Goal: Transaction & Acquisition: Purchase product/service

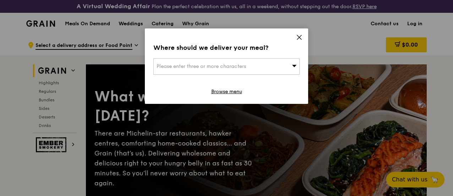
click at [295, 66] on icon at bounding box center [294, 66] width 5 height 2
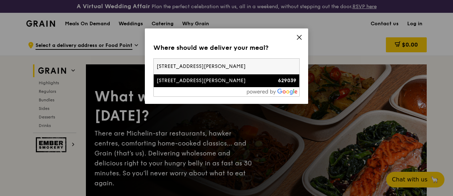
type input "[STREET_ADDRESS][PERSON_NAME]"
click at [206, 76] on li "7 Joo Koon Circle 629039" at bounding box center [227, 80] width 146 height 13
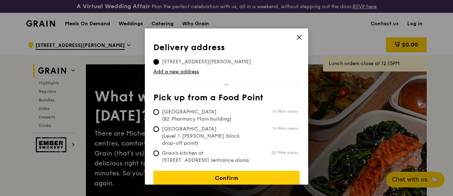
click at [299, 36] on icon at bounding box center [299, 37] width 6 height 6
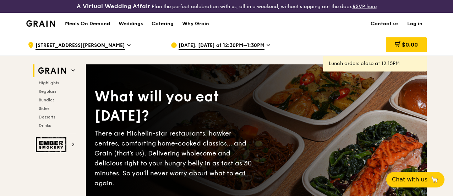
click at [232, 49] on span "Oct 10, Today at 12:30PM–1:30PM" at bounding box center [222, 46] width 86 height 8
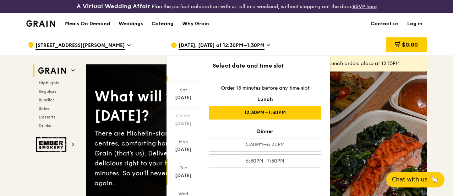
scroll to position [71, 0]
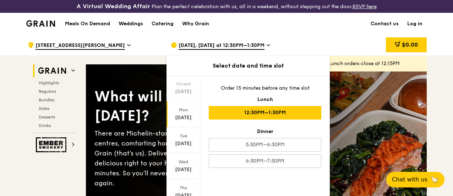
click at [183, 112] on div "Mon Oct 13" at bounding box center [184, 114] width 34 height 26
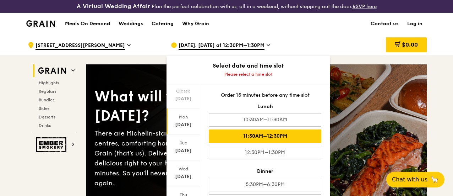
click at [266, 142] on div "11:30AM–12:30PM" at bounding box center [265, 135] width 113 height 13
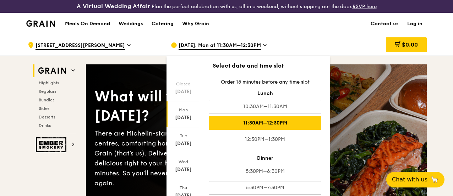
scroll to position [12, 0]
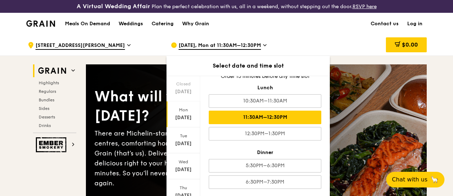
click at [287, 118] on div "11:30AM–12:30PM" at bounding box center [265, 116] width 113 height 13
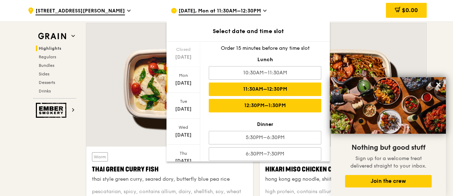
scroll to position [0, 0]
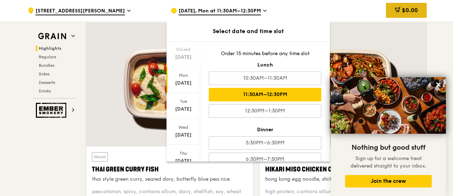
click at [404, 13] on span "$0.00" at bounding box center [410, 10] width 16 height 7
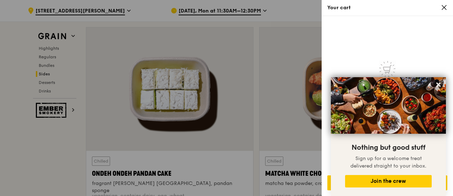
scroll to position [1952, 0]
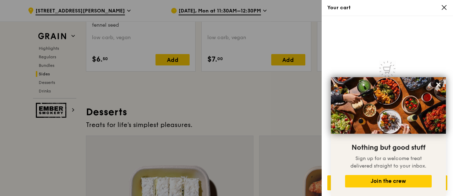
click at [441, 8] on icon at bounding box center [444, 7] width 6 height 6
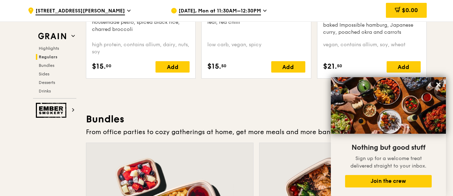
scroll to position [995, 0]
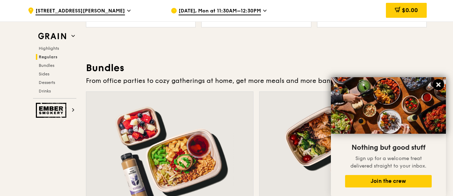
click at [439, 84] on icon at bounding box center [439, 84] width 4 height 4
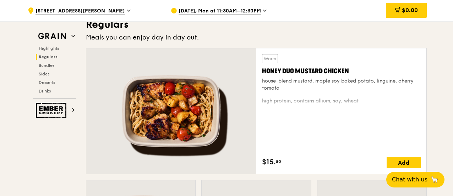
scroll to position [497, 0]
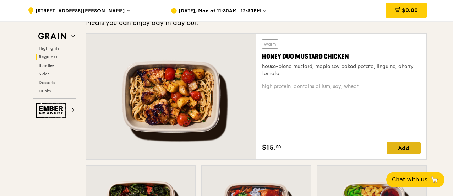
click at [411, 153] on div "Add" at bounding box center [404, 147] width 34 height 11
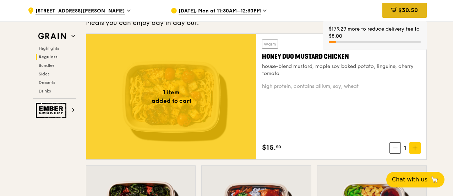
click at [402, 12] on span "$30.50" at bounding box center [409, 10] width 20 height 7
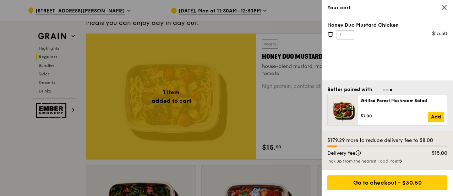
click at [386, 159] on div "Pick up from the nearest Food Point" at bounding box center [387, 161] width 120 height 6
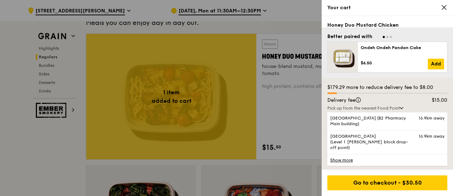
click at [344, 157] on link "Show more" at bounding box center [387, 160] width 120 height 12
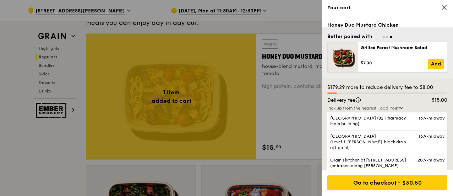
click at [443, 6] on icon at bounding box center [444, 7] width 6 height 6
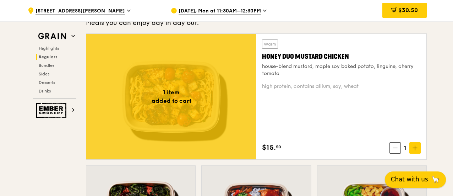
click at [421, 183] on span "Chat with us" at bounding box center [409, 179] width 37 height 9
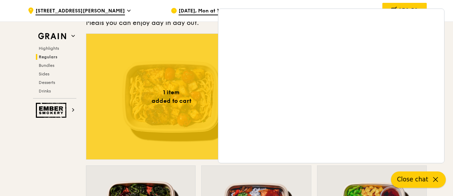
click at [435, 180] on icon at bounding box center [436, 179] width 9 height 9
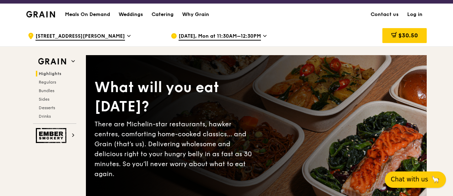
scroll to position [0, 0]
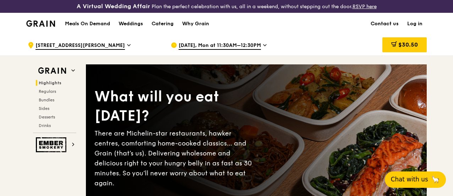
click at [389, 27] on link "Contact us" at bounding box center [385, 23] width 37 height 21
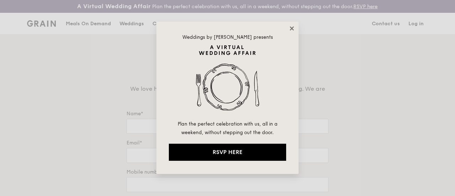
click at [291, 31] on icon at bounding box center [291, 28] width 6 height 6
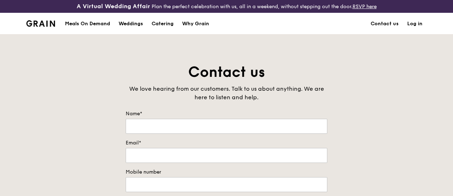
click at [87, 29] on div "Meals On Demand" at bounding box center [87, 23] width 45 height 21
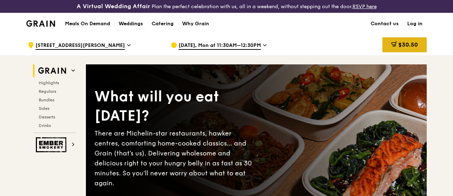
click at [416, 48] on span "$30.50" at bounding box center [409, 44] width 20 height 7
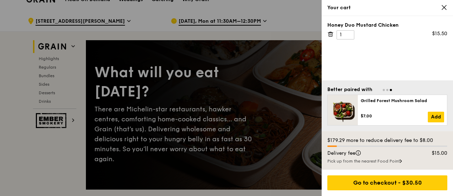
scroll to position [36, 0]
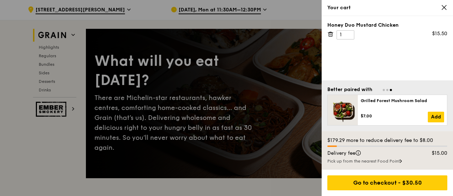
click at [402, 161] on icon at bounding box center [401, 161] width 2 height 4
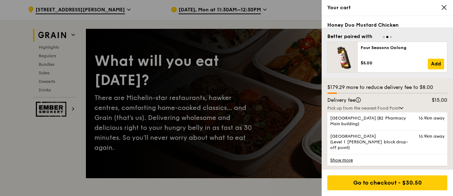
click at [348, 158] on link "Show more" at bounding box center [387, 160] width 120 height 12
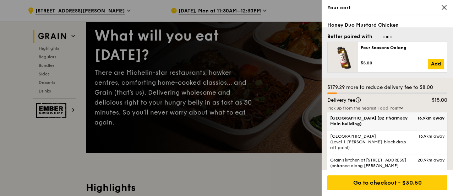
scroll to position [107, 0]
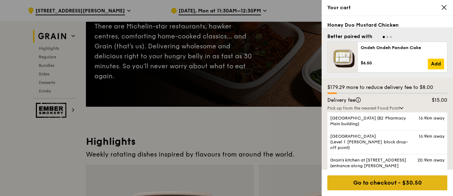
click at [391, 179] on div "Go to checkout - $30.50" at bounding box center [387, 182] width 120 height 15
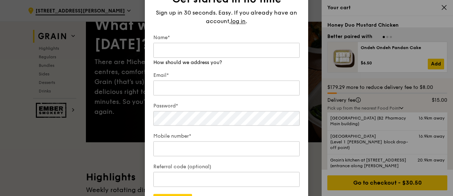
scroll to position [36, 0]
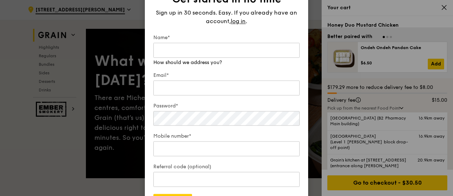
click at [306, 30] on div "Get started in no time Sign up in 30 seconds. Easy. If you already have an acco…" at bounding box center [226, 98] width 163 height 238
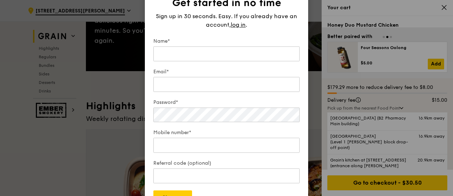
scroll to position [213, 0]
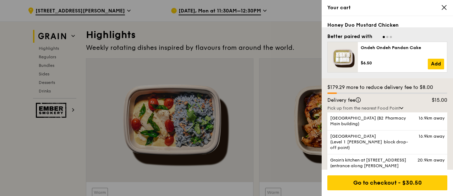
click at [443, 6] on icon at bounding box center [444, 7] width 4 height 4
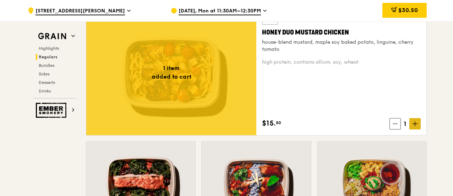
scroll to position [533, 0]
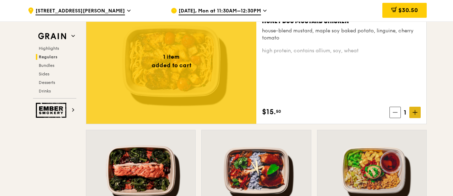
click at [416, 115] on icon at bounding box center [415, 112] width 5 height 5
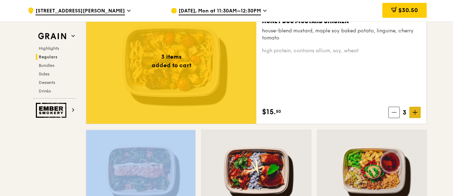
click at [416, 115] on icon at bounding box center [415, 112] width 5 height 5
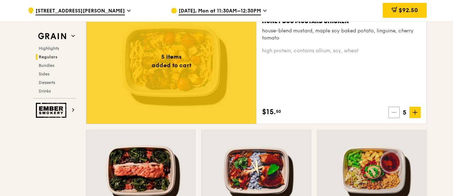
click at [398, 118] on span at bounding box center [394, 112] width 11 height 11
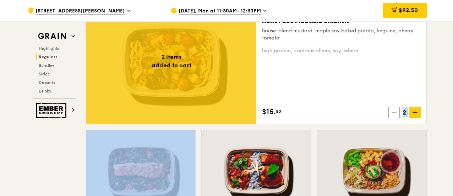
click at [398, 118] on span at bounding box center [394, 112] width 11 height 11
click at [397, 115] on icon at bounding box center [394, 112] width 5 height 5
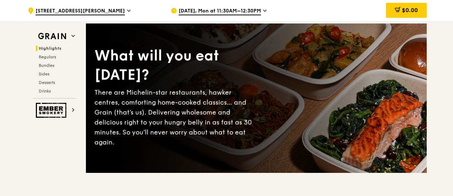
scroll to position [0, 0]
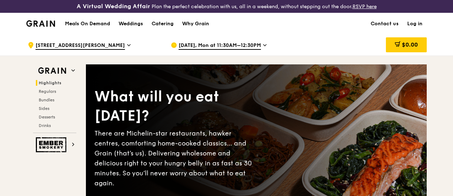
click at [97, 27] on h1 "Meals On Demand" at bounding box center [87, 23] width 45 height 7
click at [87, 27] on h1 "Meals On Demand" at bounding box center [87, 23] width 45 height 7
click at [126, 28] on div "Weddings" at bounding box center [131, 23] width 25 height 21
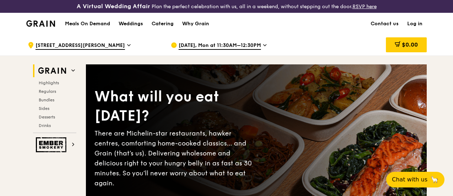
click at [98, 27] on h1 "Meals On Demand" at bounding box center [87, 23] width 45 height 7
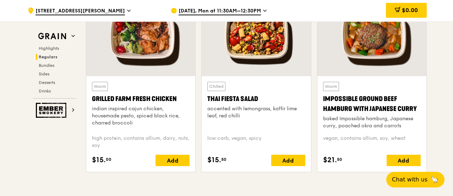
scroll to position [852, 0]
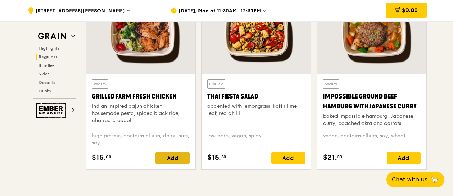
click at [167, 163] on div "Add" at bounding box center [173, 157] width 34 height 11
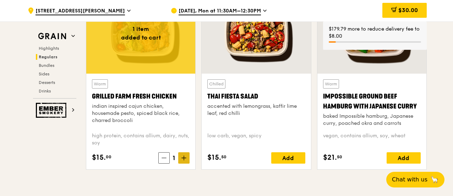
click at [186, 158] on icon at bounding box center [184, 158] width 4 height 0
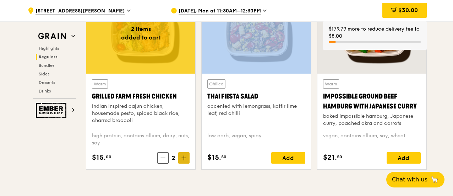
click at [186, 158] on icon at bounding box center [184, 158] width 4 height 0
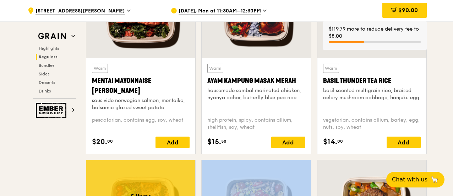
scroll to position [675, 0]
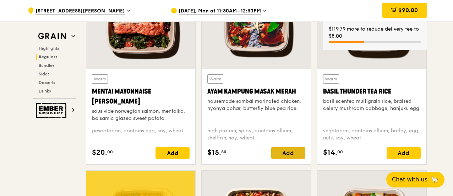
click at [288, 158] on div "Add" at bounding box center [288, 152] width 34 height 11
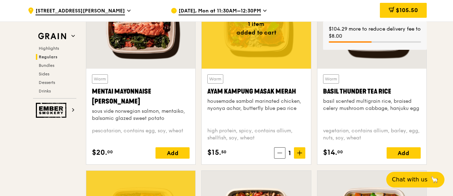
click at [298, 155] on icon at bounding box center [299, 152] width 5 height 5
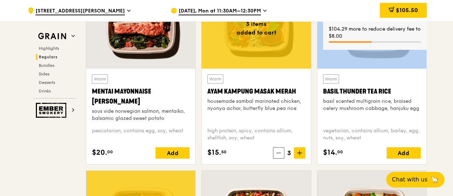
click at [298, 155] on icon at bounding box center [299, 152] width 5 height 5
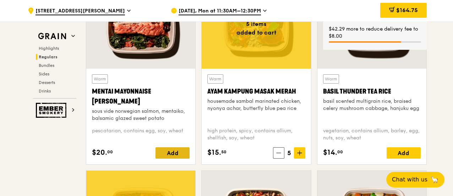
click at [168, 157] on div "Add" at bounding box center [173, 152] width 34 height 11
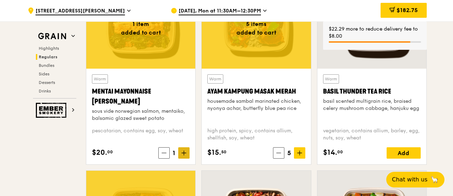
click at [186, 155] on icon at bounding box center [184, 152] width 5 height 5
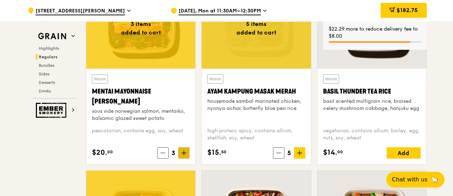
click at [186, 155] on icon at bounding box center [184, 152] width 5 height 5
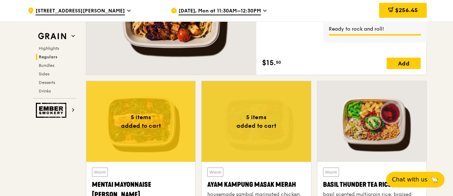
scroll to position [533, 0]
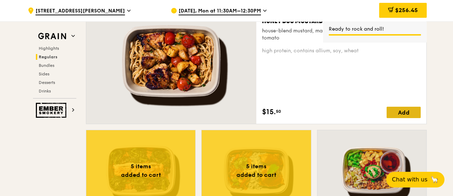
click at [404, 118] on div "Add" at bounding box center [404, 112] width 34 height 11
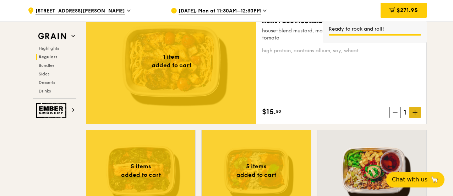
click at [417, 112] on icon at bounding box center [415, 112] width 4 height 0
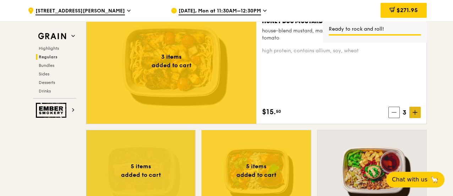
click at [417, 112] on icon at bounding box center [415, 112] width 4 height 0
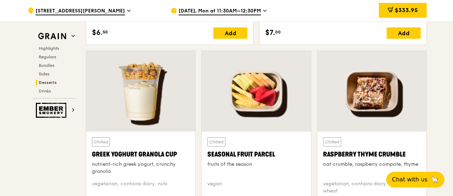
scroll to position [2096, 0]
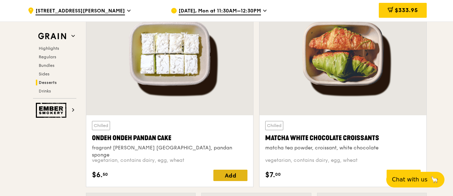
click at [234, 177] on div "Add" at bounding box center [230, 174] width 34 height 11
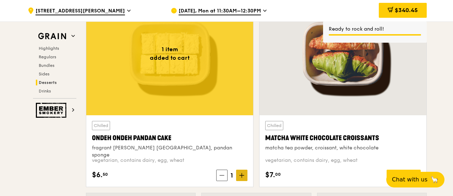
click at [242, 178] on icon at bounding box center [241, 175] width 5 height 5
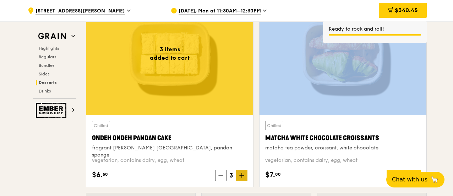
click at [242, 178] on icon at bounding box center [241, 175] width 5 height 5
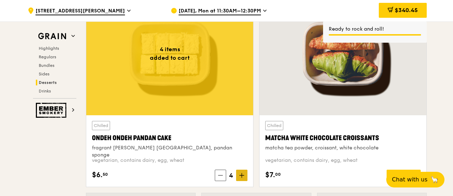
click at [242, 178] on icon at bounding box center [241, 175] width 5 height 5
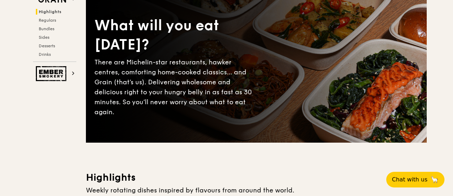
scroll to position [0, 0]
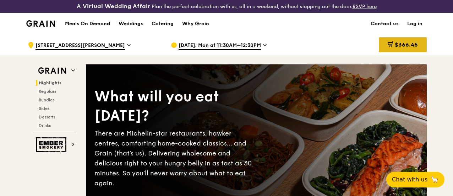
click at [409, 48] on span "$366.45" at bounding box center [406, 44] width 23 height 7
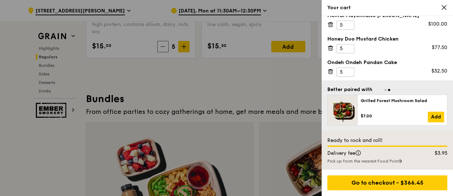
scroll to position [995, 0]
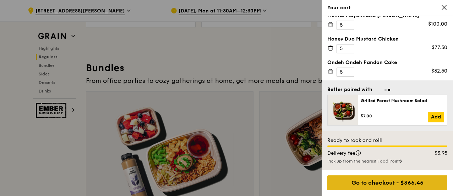
click at [411, 184] on div "Go to checkout - $366.45" at bounding box center [387, 182] width 120 height 15
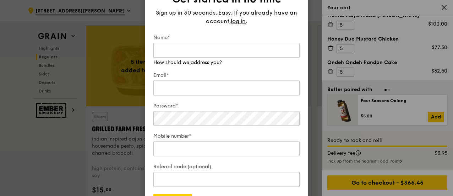
scroll to position [852, 0]
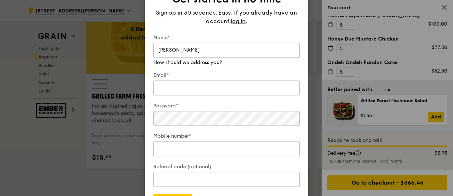
type input "Nelson"
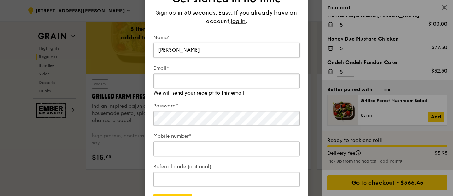
type input "h"
type input "hongyeong.lim@honeywell.com"
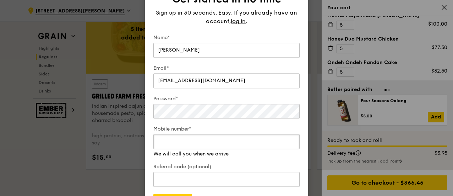
click at [210, 150] on div "Mobile number* We will call you when we arrive" at bounding box center [226, 141] width 146 height 32
drag, startPoint x: 175, startPoint y: 137, endPoint x: 139, endPoint y: 133, distance: 36.4
click at [139, 133] on div "Get started in no time Sign up in 30 seconds. Easy. If you already have an acco…" at bounding box center [226, 98] width 453 height 196
type input "93639271"
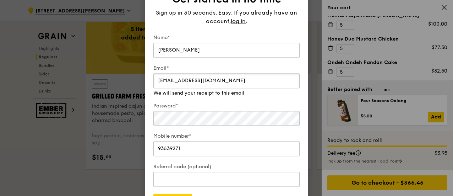
drag, startPoint x: 240, startPoint y: 80, endPoint x: 127, endPoint y: 78, distance: 113.3
click at [127, 78] on div "Get started in no time Sign up in 30 seconds. Easy. If you already have an acco…" at bounding box center [226, 98] width 453 height 196
type input "n"
type input "hongyeong.lim@honeywell.com"
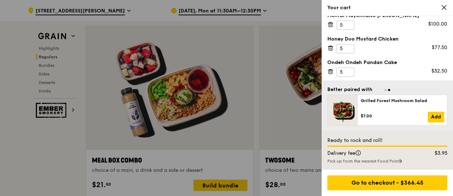
scroll to position [1101, 0]
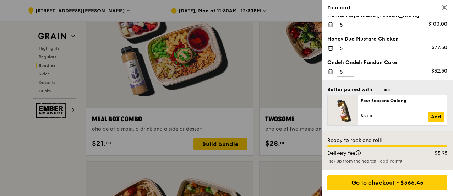
click at [401, 160] on div "Pick up from the nearest Food Point" at bounding box center [387, 161] width 120 height 6
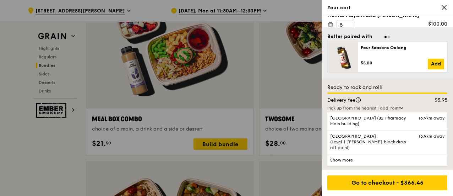
click at [345, 160] on link "Show more" at bounding box center [387, 160] width 120 height 12
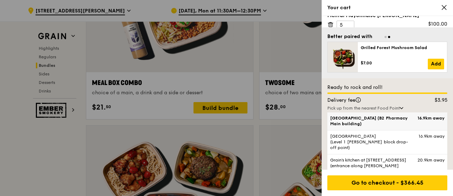
scroll to position [1137, 0]
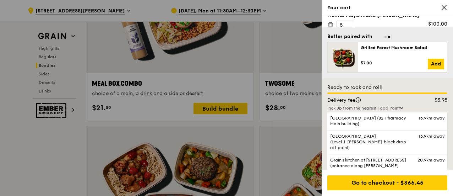
click at [404, 107] on icon at bounding box center [402, 108] width 4 height 2
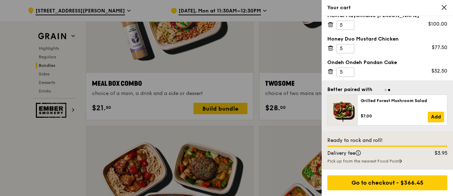
click at [292, 60] on div at bounding box center [226, 98] width 453 height 196
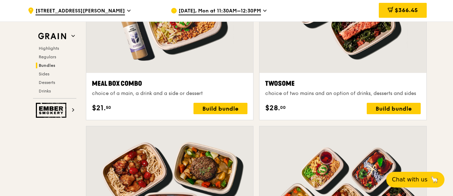
click at [410, 11] on span "$366.45" at bounding box center [406, 10] width 23 height 7
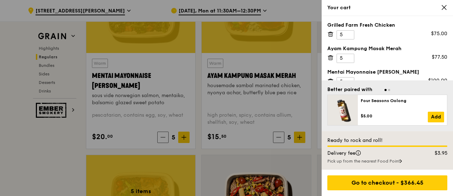
scroll to position [710, 0]
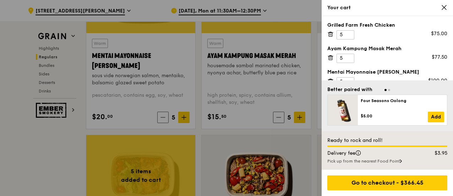
click at [444, 9] on icon at bounding box center [444, 7] width 6 height 6
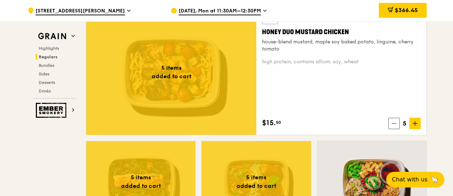
scroll to position [497, 0]
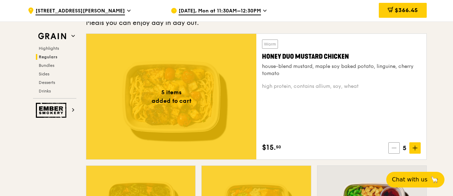
click at [394, 150] on icon at bounding box center [394, 147] width 5 height 5
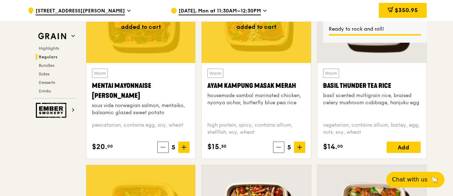
scroll to position [710, 0]
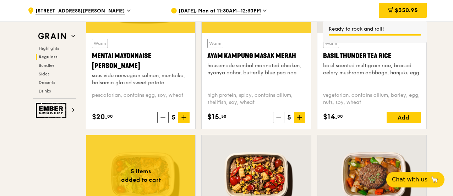
click at [279, 123] on span at bounding box center [278, 117] width 11 height 11
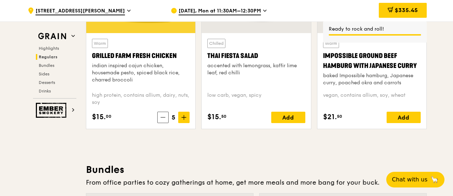
scroll to position [924, 0]
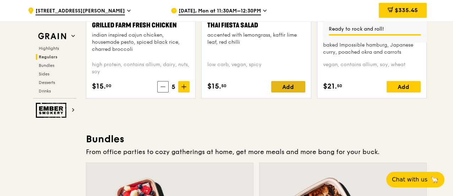
click at [283, 92] on div "Add" at bounding box center [288, 86] width 34 height 11
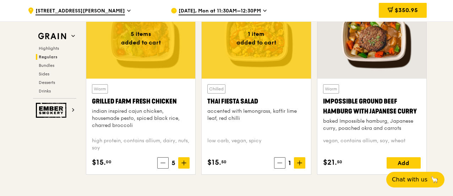
scroll to position [888, 0]
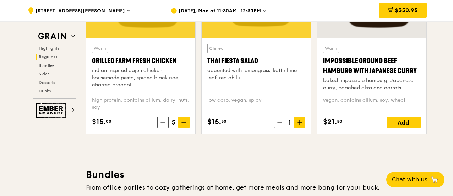
click at [302, 133] on div "Chilled Thai Fiesta Salad accented with lemongrass, kaffir lime leaf, red chill…" at bounding box center [256, 86] width 109 height 96
click at [301, 125] on icon at bounding box center [299, 122] width 5 height 5
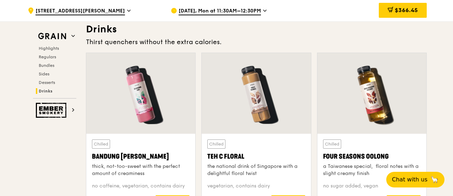
scroll to position [2522, 0]
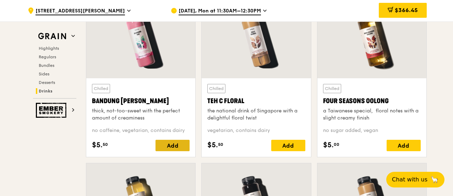
click at [181, 151] on div "Add" at bounding box center [173, 145] width 34 height 11
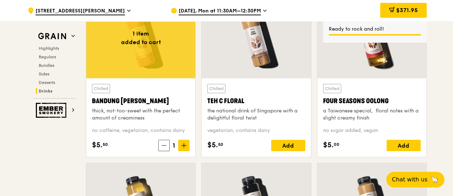
click at [285, 150] on div "Add" at bounding box center [288, 145] width 34 height 11
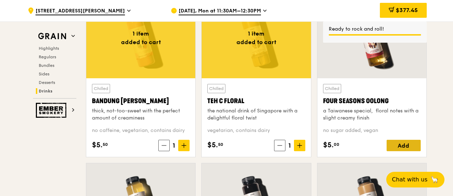
click at [403, 149] on div "Add" at bounding box center [404, 145] width 34 height 11
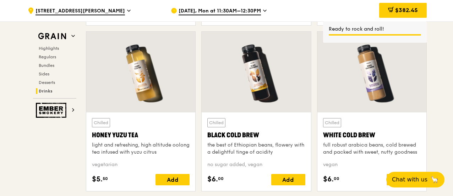
scroll to position [2664, 0]
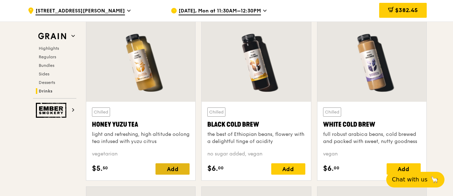
click at [177, 173] on div "Add" at bounding box center [173, 168] width 34 height 11
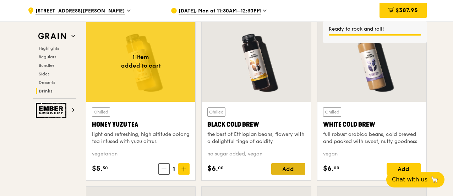
click at [283, 172] on div "Add" at bounding box center [288, 168] width 34 height 11
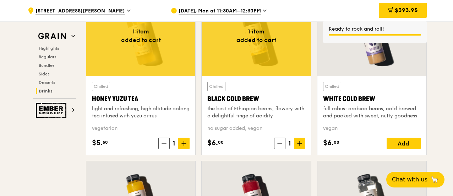
scroll to position [2700, 0]
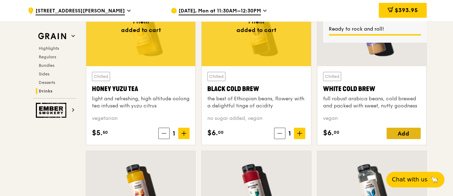
click at [401, 138] on div "Add" at bounding box center [404, 133] width 34 height 11
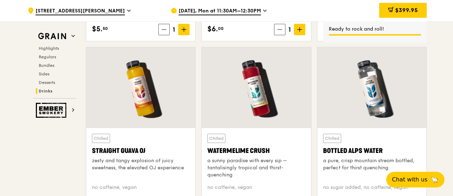
scroll to position [2842, 0]
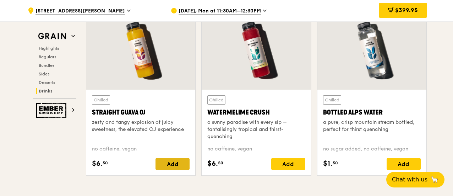
click at [178, 168] on div "Add" at bounding box center [173, 163] width 34 height 11
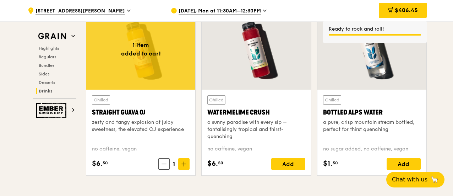
click at [284, 167] on div "Add" at bounding box center [288, 163] width 34 height 11
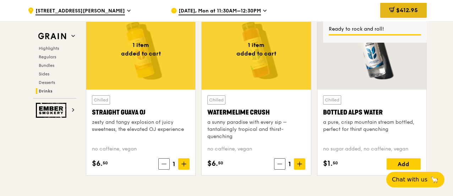
click at [403, 12] on span "$412.95" at bounding box center [407, 10] width 22 height 7
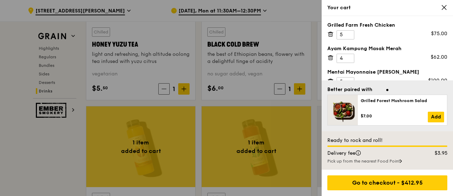
scroll to position [2699, 0]
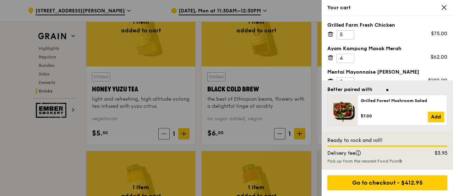
click at [445, 5] on icon at bounding box center [444, 7] width 6 height 6
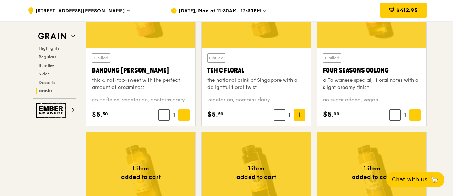
scroll to position [2557, 0]
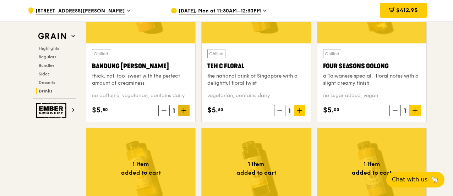
click at [188, 113] on span at bounding box center [183, 110] width 11 height 11
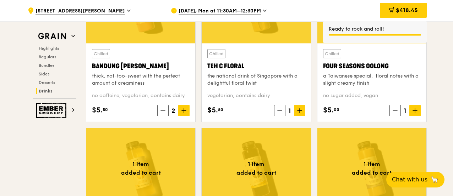
click at [300, 113] on icon at bounding box center [299, 110] width 5 height 5
click at [414, 113] on icon at bounding box center [415, 110] width 5 height 5
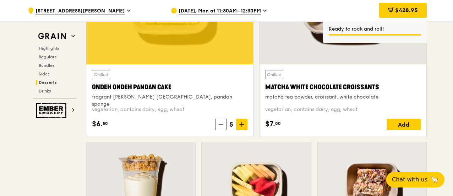
scroll to position [2166, 0]
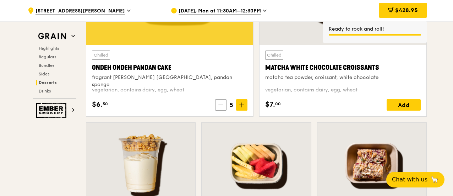
click at [220, 107] on icon at bounding box center [220, 104] width 5 height 5
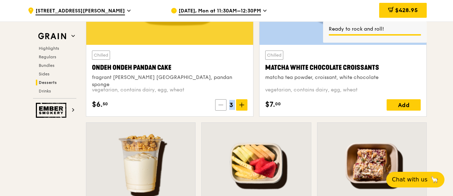
click at [220, 107] on icon at bounding box center [220, 104] width 5 height 5
click at [220, 107] on icon at bounding box center [222, 104] width 5 height 5
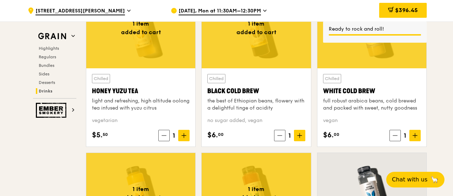
scroll to position [2699, 0]
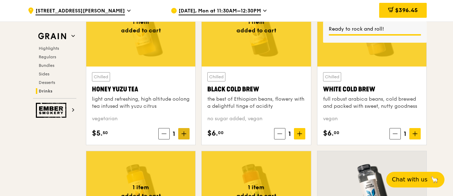
click at [184, 136] on icon at bounding box center [184, 133] width 5 height 5
click at [298, 136] on icon at bounding box center [299, 133] width 5 height 5
click at [416, 136] on icon at bounding box center [415, 133] width 5 height 5
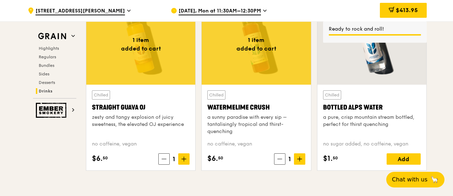
scroll to position [2876, 0]
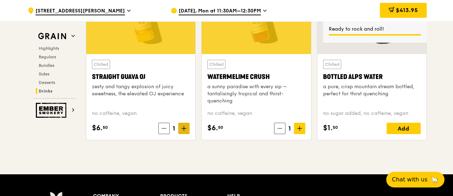
click at [184, 125] on span at bounding box center [183, 128] width 11 height 11
click at [299, 131] on icon at bounding box center [299, 128] width 5 height 5
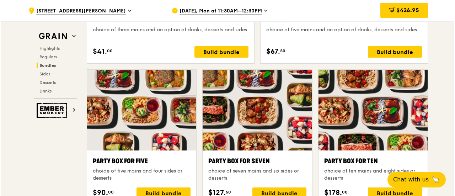
scroll to position [1420, 0]
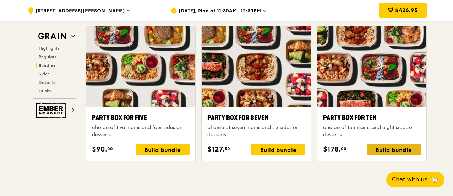
click at [393, 155] on div "Build bundle" at bounding box center [394, 149] width 54 height 11
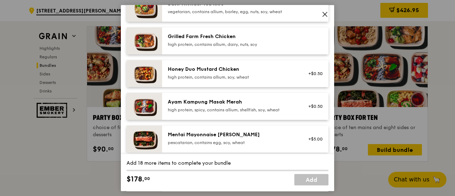
scroll to position [249, 0]
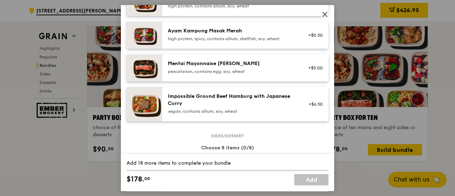
click at [322, 15] on icon at bounding box center [324, 14] width 6 height 6
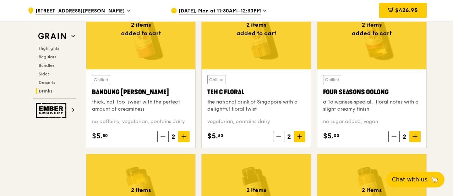
scroll to position [2557, 0]
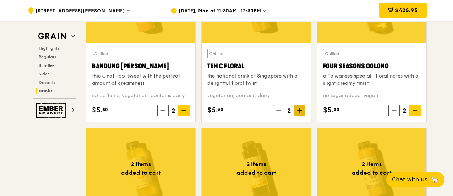
click at [298, 113] on icon at bounding box center [299, 110] width 5 height 5
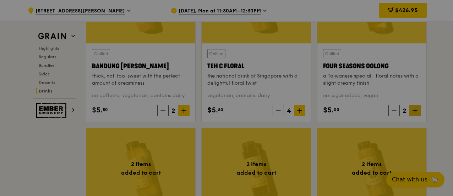
click at [416, 117] on div at bounding box center [226, 98] width 453 height 196
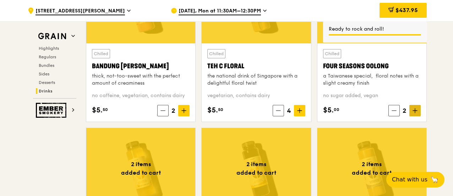
click at [417, 113] on icon at bounding box center [415, 110] width 5 height 5
click at [415, 9] on span "$447.95" at bounding box center [407, 10] width 22 height 7
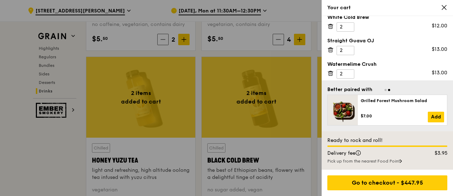
scroll to position [100, 0]
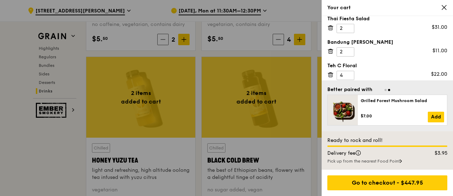
click at [445, 7] on icon at bounding box center [444, 7] width 6 height 6
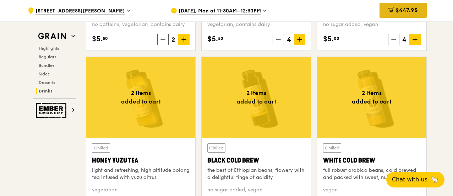
click at [395, 14] on div "$447.95" at bounding box center [403, 10] width 47 height 15
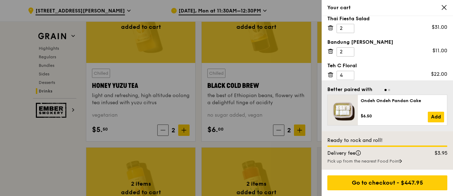
scroll to position [2734, 0]
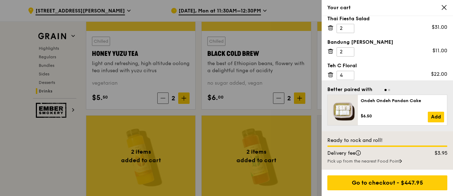
click at [332, 73] on icon at bounding box center [330, 74] width 6 height 6
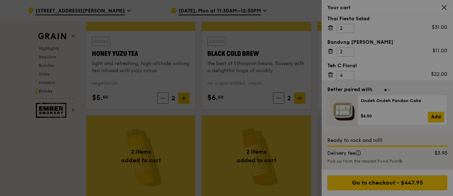
click at [331, 45] on div at bounding box center [226, 98] width 453 height 196
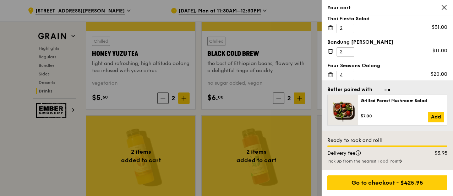
click at [333, 52] on icon at bounding box center [330, 51] width 6 height 6
click at [331, 26] on icon at bounding box center [330, 28] width 6 height 6
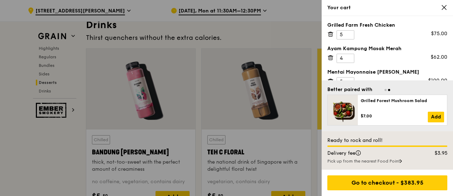
scroll to position [2450, 0]
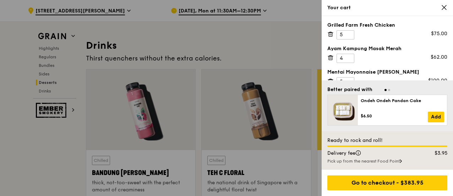
click at [333, 33] on icon at bounding box center [330, 34] width 6 height 6
click at [330, 35] on icon at bounding box center [330, 34] width 0 height 1
click at [330, 36] on icon at bounding box center [330, 34] width 6 height 6
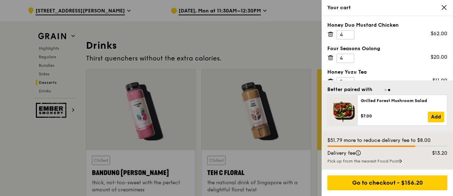
click at [330, 36] on icon at bounding box center [330, 34] width 6 height 6
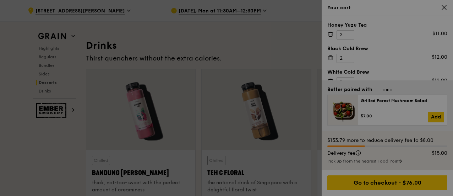
click at [330, 36] on icon at bounding box center [330, 34] width 6 height 6
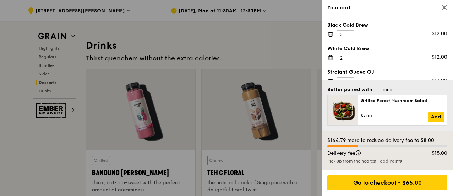
click at [330, 36] on icon at bounding box center [330, 34] width 6 height 6
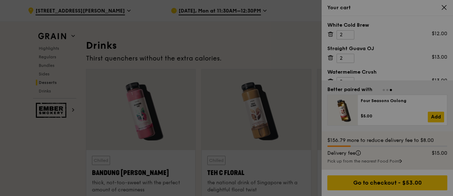
scroll to position [2443, 0]
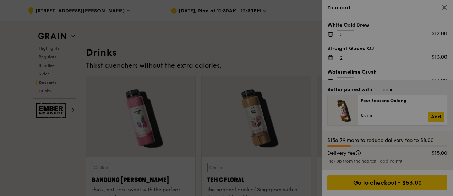
click at [330, 36] on icon at bounding box center [330, 34] width 6 height 6
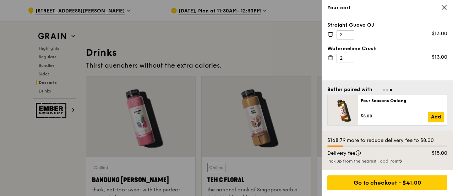
click at [330, 36] on icon at bounding box center [330, 34] width 6 height 6
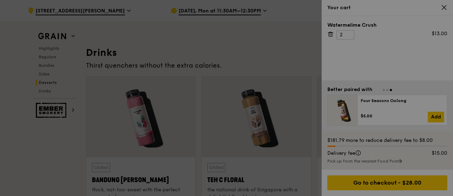
click at [330, 36] on icon at bounding box center [330, 34] width 6 height 6
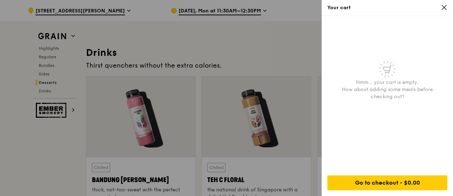
click at [443, 8] on icon at bounding box center [444, 7] width 6 height 6
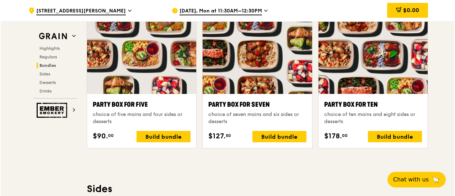
scroll to position [1449, 0]
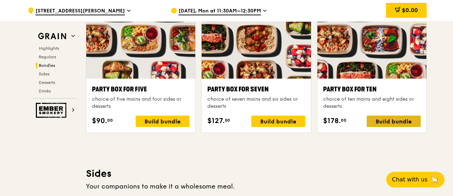
click at [399, 124] on div "Build bundle" at bounding box center [394, 120] width 54 height 11
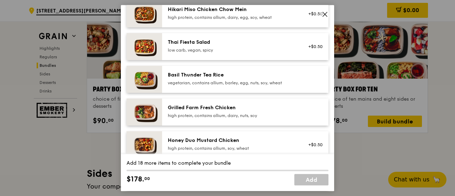
scroll to position [142, 0]
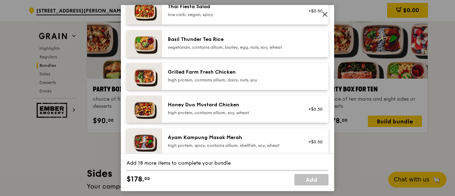
click at [299, 83] on div at bounding box center [312, 77] width 27 height 16
click at [125, 76] on div "1x" at bounding box center [126, 72] width 8 height 8
click at [125, 76] on div "2x" at bounding box center [126, 72] width 8 height 8
click at [128, 76] on div "3x" at bounding box center [126, 72] width 8 height 8
click at [235, 108] on div "Honey Duo Mustard Chicken" at bounding box center [232, 104] width 128 height 7
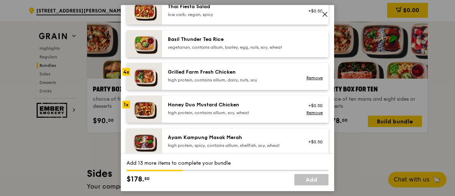
click at [126, 108] on div "1x" at bounding box center [126, 105] width 8 height 8
click at [126, 108] on div "2x" at bounding box center [126, 105] width 8 height 8
click at [126, 108] on div "3x" at bounding box center [126, 105] width 8 height 8
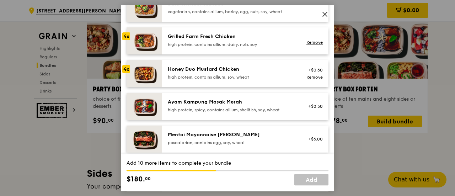
click at [214, 105] on div "Ayam Kampung Masak Merah" at bounding box center [232, 101] width 128 height 7
click at [128, 105] on div "1x" at bounding box center [126, 102] width 8 height 8
click at [128, 105] on div "2x" at bounding box center [126, 102] width 8 height 8
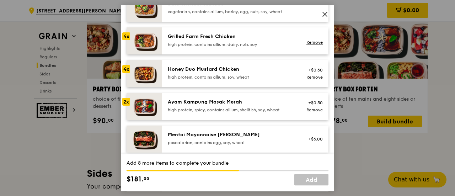
click at [127, 105] on div "2x" at bounding box center [126, 102] width 8 height 8
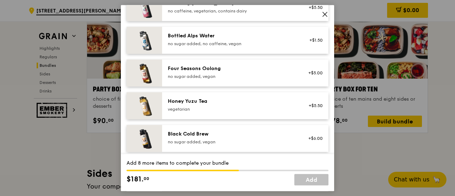
scroll to position [733, 0]
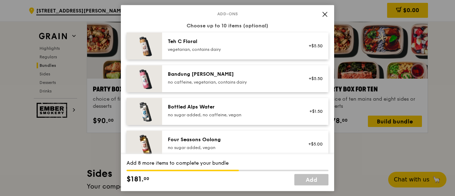
click at [316, 49] on div "+$5.50" at bounding box center [313, 46] width 19 height 6
click at [128, 45] on div "1x" at bounding box center [126, 41] width 8 height 8
click at [128, 45] on div "2x" at bounding box center [126, 41] width 8 height 8
click at [128, 45] on div "4x" at bounding box center [126, 41] width 8 height 8
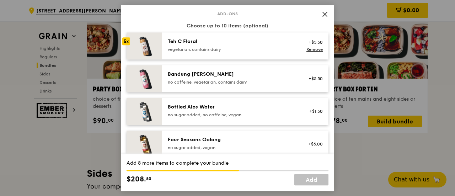
click at [128, 45] on div "5x" at bounding box center [126, 41] width 8 height 8
click at [128, 45] on div "7x" at bounding box center [126, 41] width 8 height 8
click at [128, 45] on div "8x" at bounding box center [126, 41] width 8 height 8
click at [128, 45] on div "9x" at bounding box center [126, 41] width 8 height 8
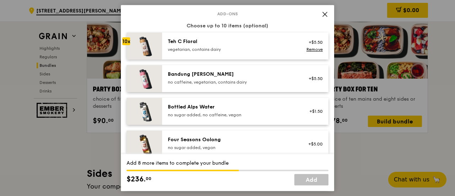
click at [325, 12] on icon at bounding box center [324, 14] width 6 height 6
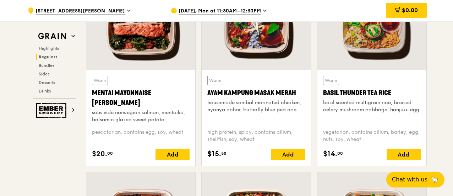
scroll to position [675, 0]
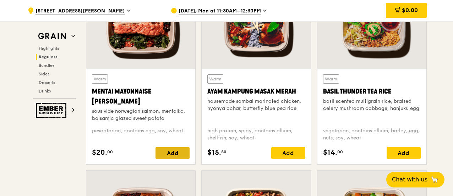
click at [179, 158] on div "Add" at bounding box center [173, 152] width 34 height 11
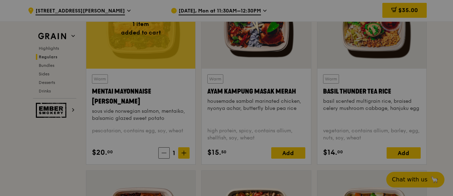
click at [184, 155] on div at bounding box center [226, 98] width 453 height 196
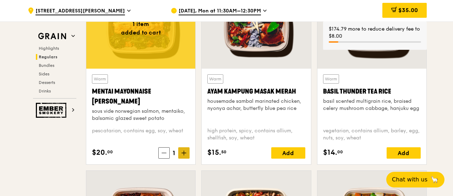
click at [184, 153] on icon at bounding box center [184, 153] width 4 height 0
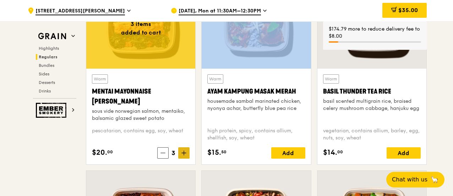
click at [184, 153] on icon at bounding box center [184, 153] width 4 height 0
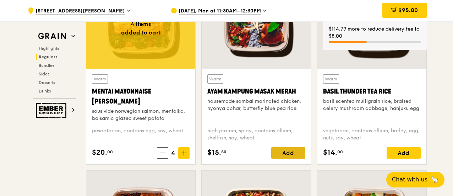
click at [287, 158] on div "Add" at bounding box center [288, 152] width 34 height 11
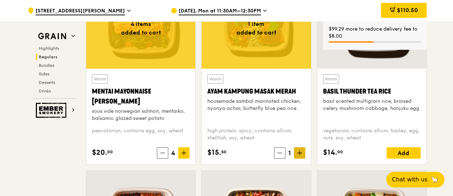
click at [300, 155] on icon at bounding box center [299, 152] width 5 height 5
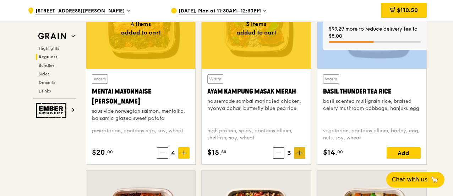
click at [300, 155] on icon at bounding box center [299, 152] width 5 height 5
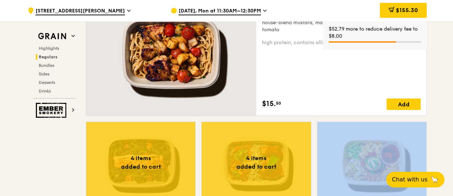
scroll to position [533, 0]
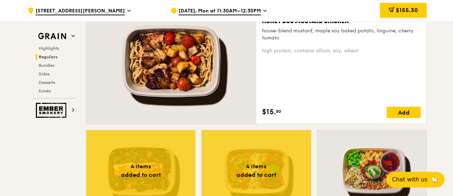
click at [393, 115] on div "Add" at bounding box center [404, 112] width 34 height 11
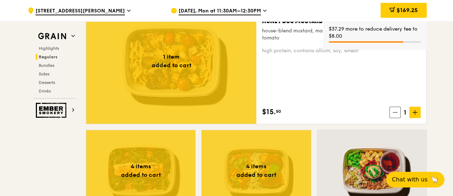
click at [413, 115] on icon at bounding box center [415, 112] width 5 height 5
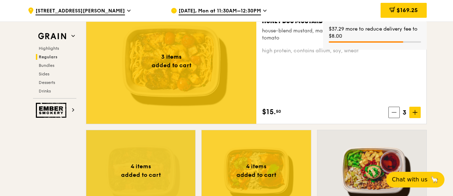
click at [413, 115] on icon at bounding box center [415, 112] width 5 height 5
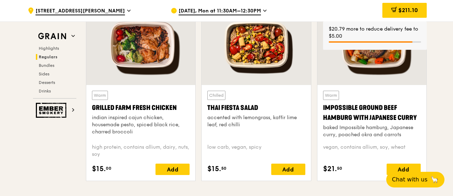
scroll to position [852, 0]
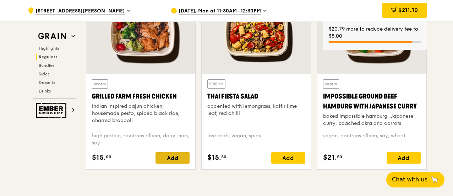
click at [168, 162] on div "Add" at bounding box center [173, 157] width 34 height 11
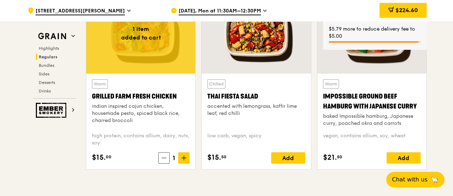
click at [187, 163] on span at bounding box center [183, 157] width 11 height 11
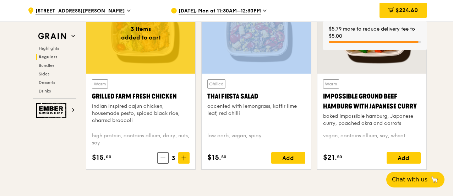
click at [187, 163] on span at bounding box center [183, 157] width 11 height 11
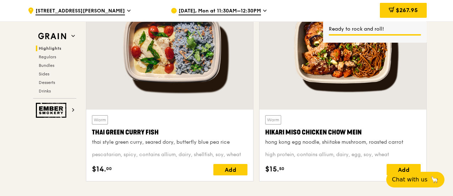
scroll to position [320, 0]
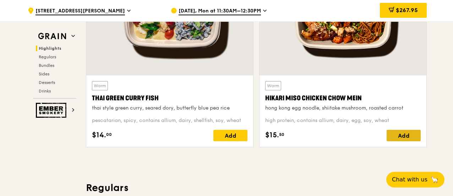
click at [400, 135] on div "Add" at bounding box center [404, 135] width 34 height 11
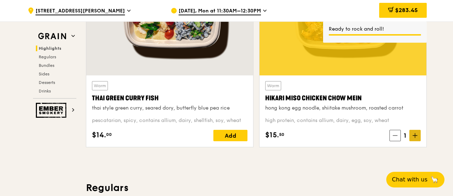
click at [416, 138] on icon at bounding box center [415, 135] width 5 height 5
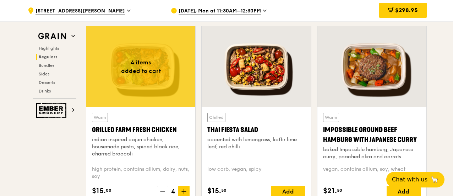
scroll to position [852, 0]
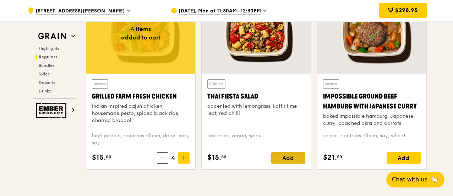
click at [290, 162] on div "Add" at bounding box center [288, 157] width 34 height 11
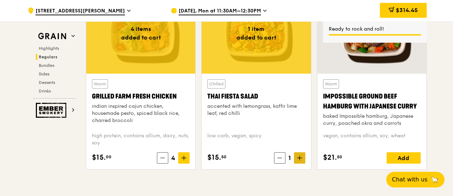
click at [299, 160] on icon at bounding box center [299, 157] width 5 height 5
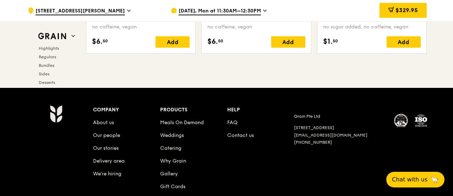
scroll to position [2875, 0]
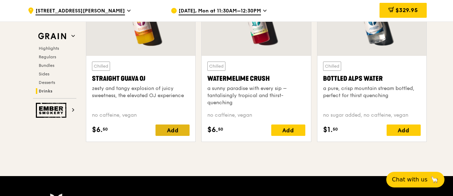
click at [171, 130] on div "Add" at bounding box center [173, 129] width 34 height 11
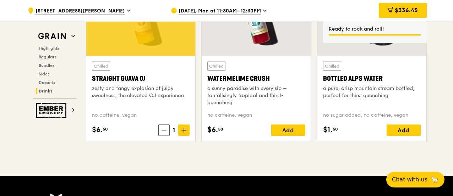
click at [184, 132] on icon at bounding box center [184, 130] width 5 height 5
click at [288, 134] on div "Add" at bounding box center [288, 129] width 34 height 11
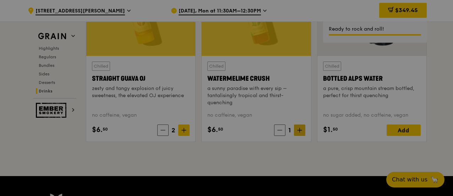
click at [300, 135] on div at bounding box center [226, 98] width 453 height 196
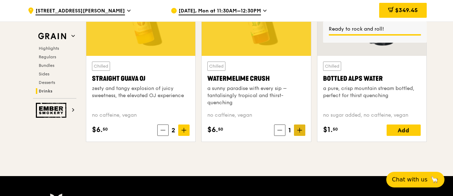
click at [300, 132] on icon at bounding box center [300, 130] width 0 height 4
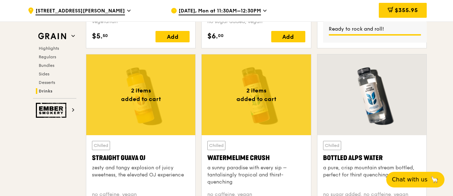
scroll to position [2733, 0]
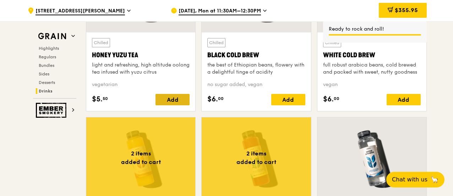
click at [175, 99] on div "Add" at bounding box center [173, 99] width 34 height 11
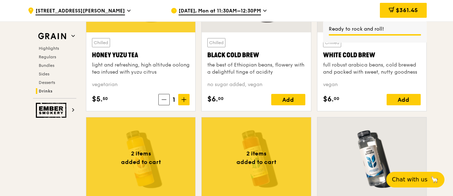
click at [185, 102] on icon at bounding box center [184, 99] width 5 height 5
click at [285, 104] on div "Add" at bounding box center [288, 99] width 34 height 11
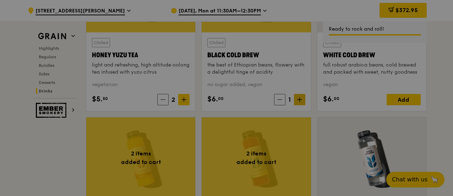
click at [301, 104] on div at bounding box center [226, 98] width 453 height 196
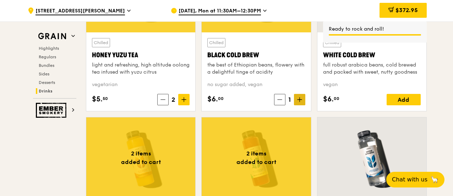
click at [301, 102] on icon at bounding box center [299, 99] width 5 height 5
click at [395, 105] on div "Add" at bounding box center [404, 99] width 34 height 11
click at [415, 102] on icon at bounding box center [415, 99] width 0 height 4
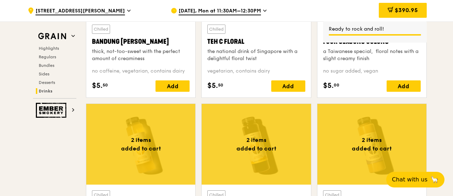
scroll to position [2556, 0]
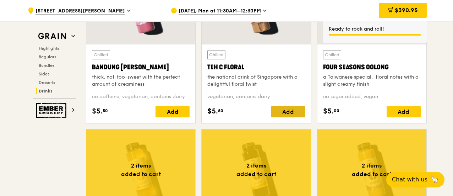
click at [291, 115] on div "Add" at bounding box center [288, 111] width 34 height 11
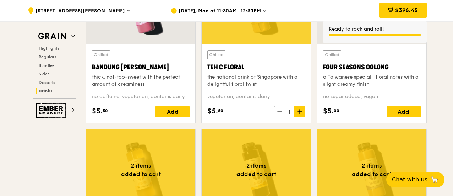
click at [301, 114] on icon at bounding box center [299, 111] width 5 height 5
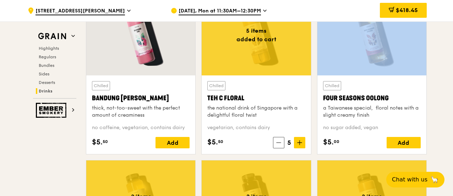
scroll to position [2520, 0]
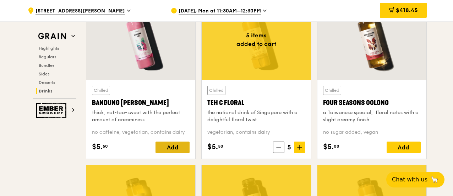
click at [170, 148] on div "Add" at bounding box center [173, 146] width 34 height 11
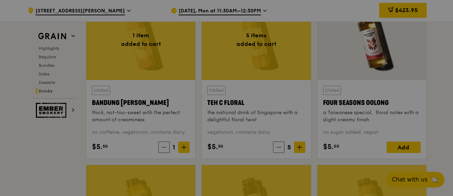
click at [187, 149] on div at bounding box center [226, 98] width 453 height 196
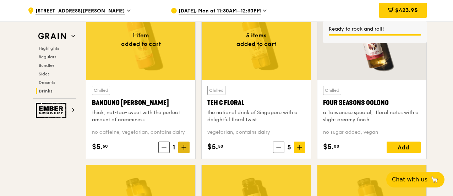
click at [184, 147] on icon at bounding box center [184, 147] width 4 height 0
click at [402, 151] on div "Add" at bounding box center [404, 146] width 34 height 11
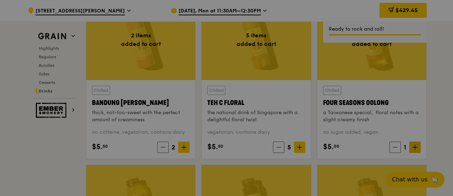
click at [413, 149] on div at bounding box center [226, 98] width 453 height 196
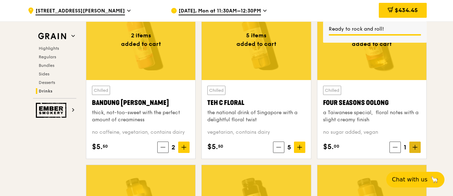
click at [414, 150] on icon at bounding box center [415, 147] width 5 height 5
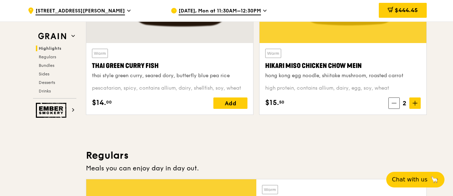
scroll to position [318, 0]
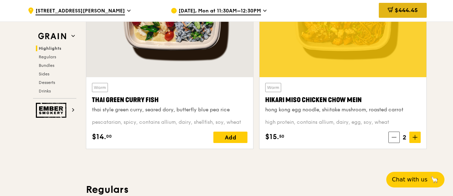
click at [395, 12] on span "$444.45" at bounding box center [406, 10] width 23 height 7
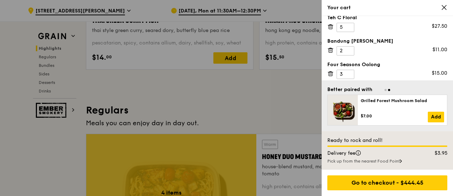
scroll to position [424, 0]
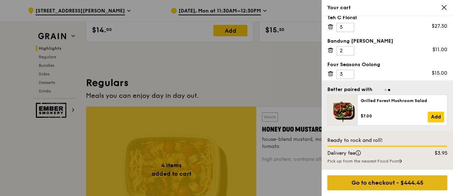
click at [388, 182] on div "Go to checkout - $444.45" at bounding box center [387, 182] width 120 height 15
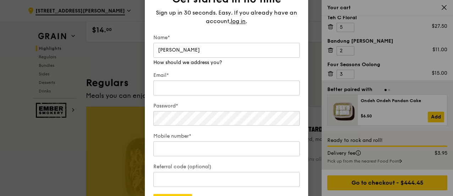
type input "Nelson"
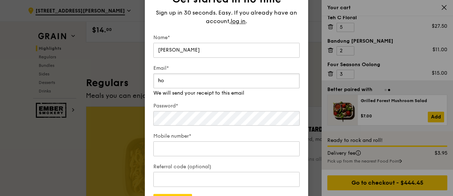
type input "hongyeong.lim@honeywell.com"
click at [225, 124] on div "Password*" at bounding box center [226, 114] width 146 height 25
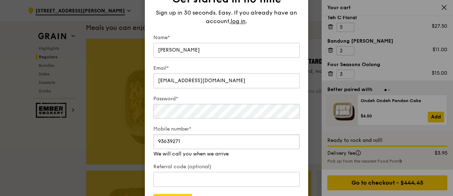
scroll to position [496, 0]
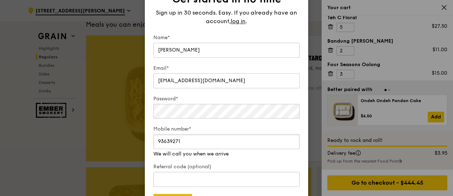
type input "93639271"
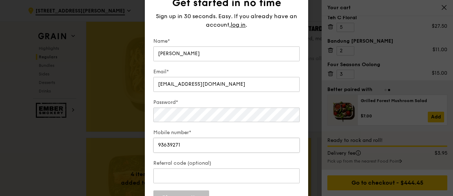
scroll to position [567, 0]
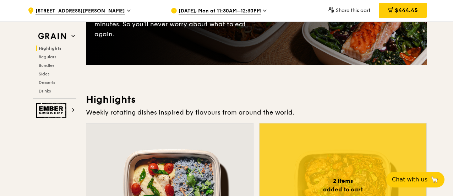
scroll to position [107, 0]
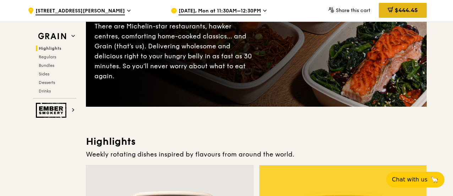
click at [408, 17] on div "$444.45" at bounding box center [403, 10] width 48 height 15
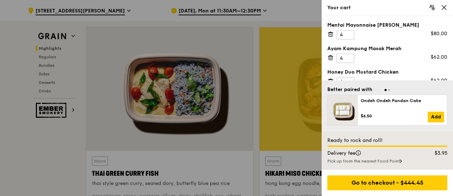
scroll to position [284, 0]
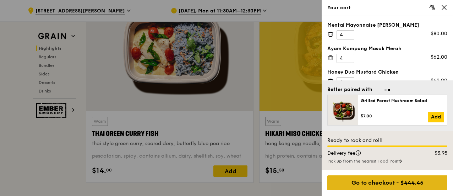
click at [379, 182] on div "Go to checkout - $444.45" at bounding box center [387, 182] width 120 height 15
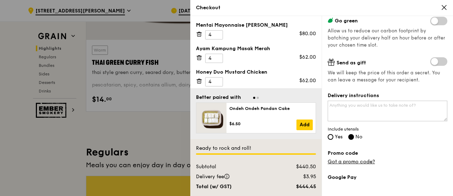
scroll to position [142, 0]
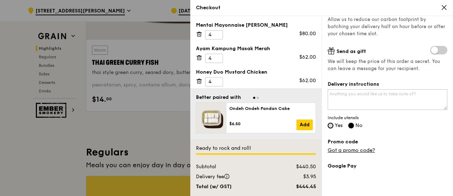
click at [333, 125] on input "Yes" at bounding box center [331, 126] width 6 height 6
radio input "true"
radio input "false"
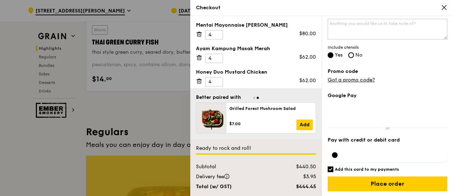
scroll to position [391, 0]
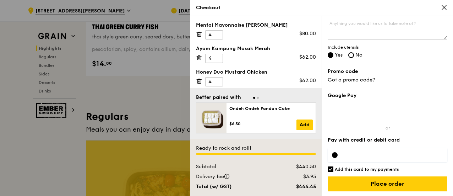
click at [328, 170] on input "Add this card to my payments" at bounding box center [331, 169] width 6 height 6
checkbox input "false"
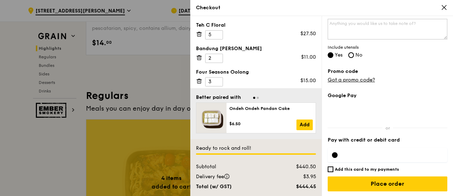
scroll to position [462, 0]
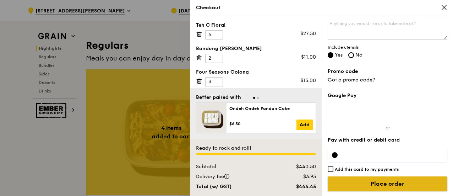
click at [384, 182] on input "Place order" at bounding box center [388, 183] width 120 height 15
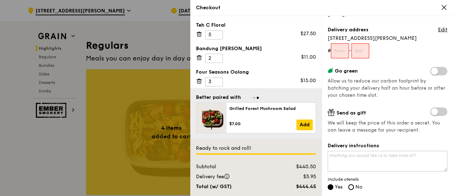
scroll to position [70, 0]
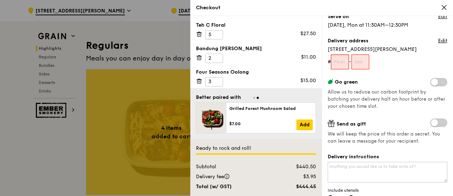
click at [342, 61] on input "text" at bounding box center [340, 61] width 18 height 15
type input "0"
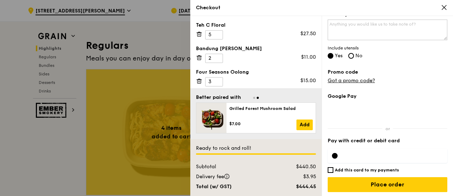
scroll to position [212, 0]
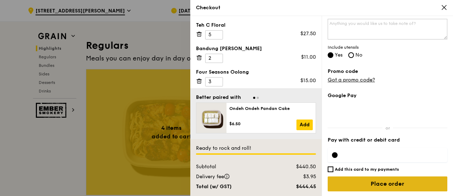
type input "0"
click at [366, 182] on input "Place order" at bounding box center [388, 183] width 120 height 15
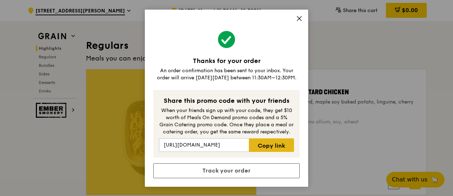
click at [274, 149] on link "Copy link" at bounding box center [271, 144] width 45 height 13
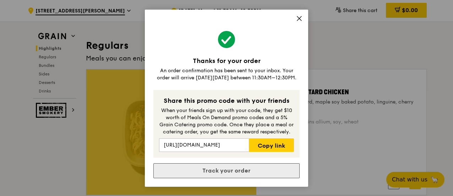
click at [226, 172] on link "Track your order" at bounding box center [226, 170] width 146 height 15
